Goal: Information Seeking & Learning: Find specific fact

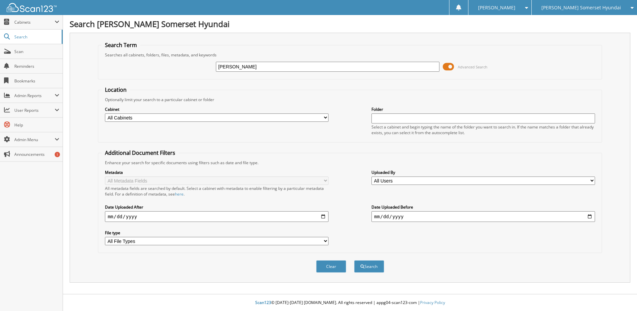
type input "[PERSON_NAME]"
click at [354, 260] on button "Search" at bounding box center [369, 266] width 30 height 12
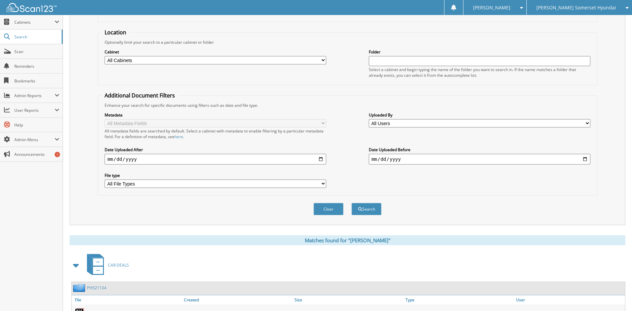
scroll to position [167, 0]
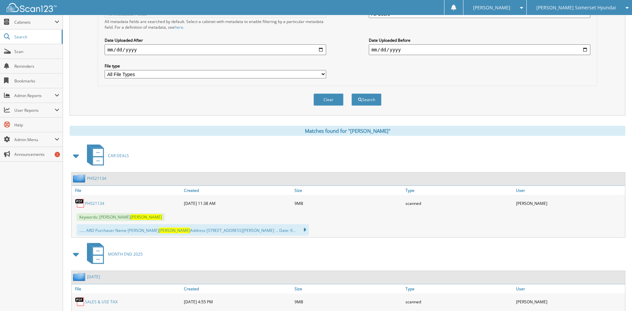
click at [92, 203] on link "PH521134" at bounding box center [94, 203] width 19 height 6
